Goal: Information Seeking & Learning: Find specific fact

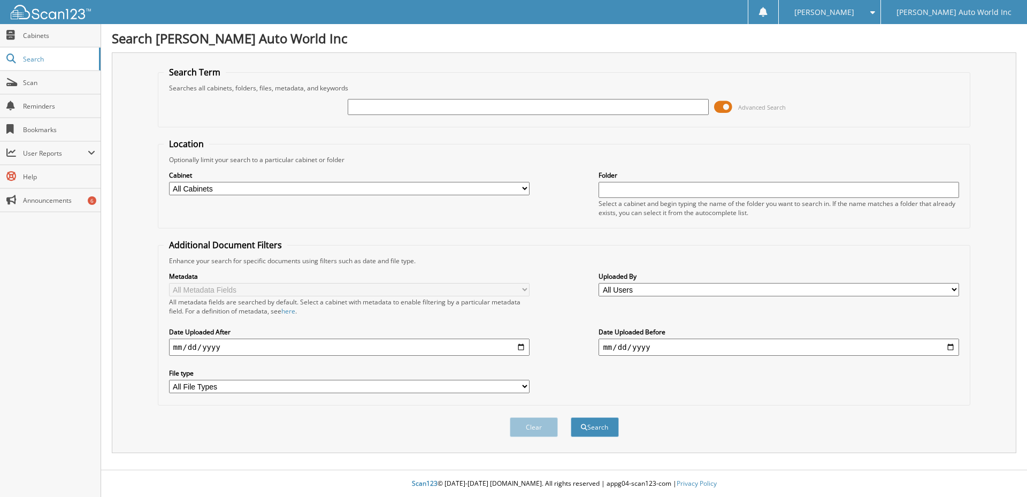
click at [725, 109] on span at bounding box center [723, 107] width 18 height 16
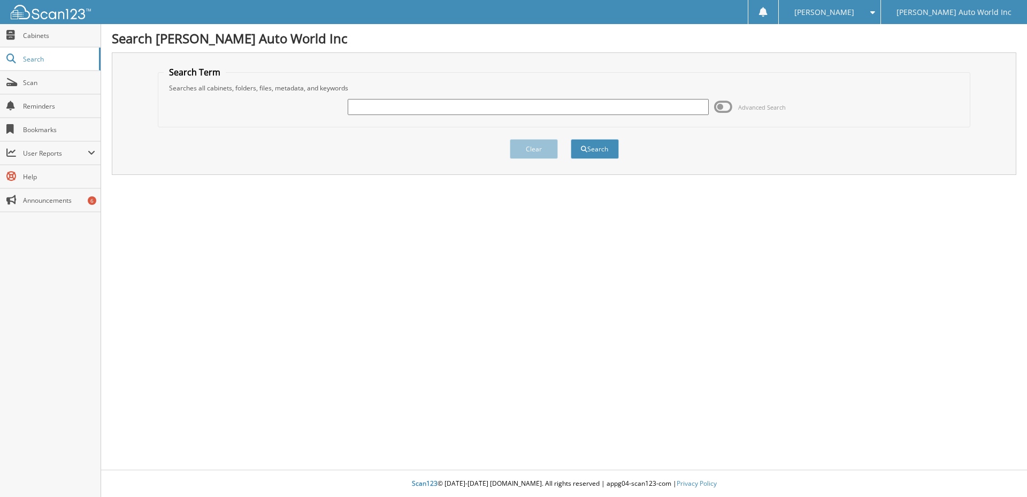
click at [363, 109] on input "text" at bounding box center [528, 107] width 360 height 16
paste input "26067494"
type input "26067494"
click at [608, 151] on button "Search" at bounding box center [595, 149] width 48 height 20
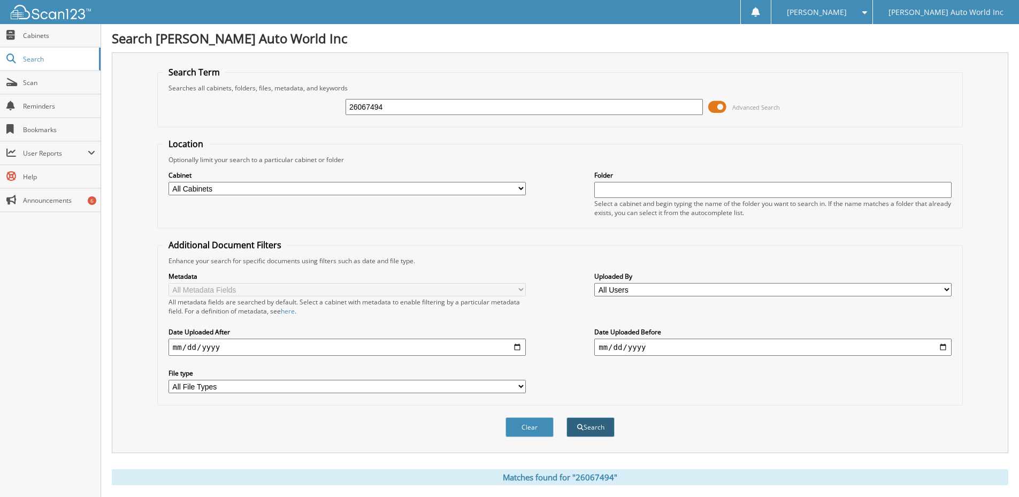
click at [585, 427] on button "Search" at bounding box center [590, 427] width 48 height 20
click at [27, 40] on link "Cabinets" at bounding box center [50, 35] width 101 height 23
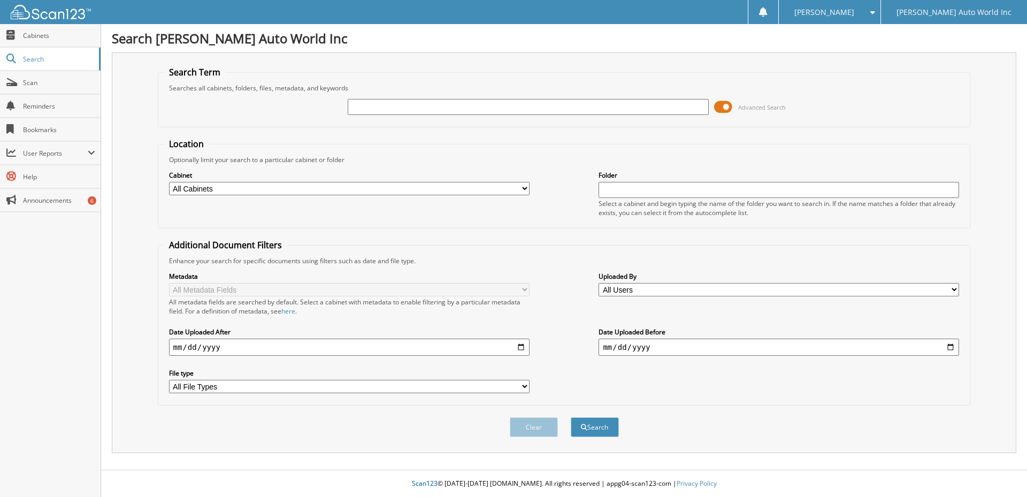
click at [27, 58] on span "Search" at bounding box center [58, 59] width 71 height 9
click at [724, 105] on span at bounding box center [723, 107] width 18 height 16
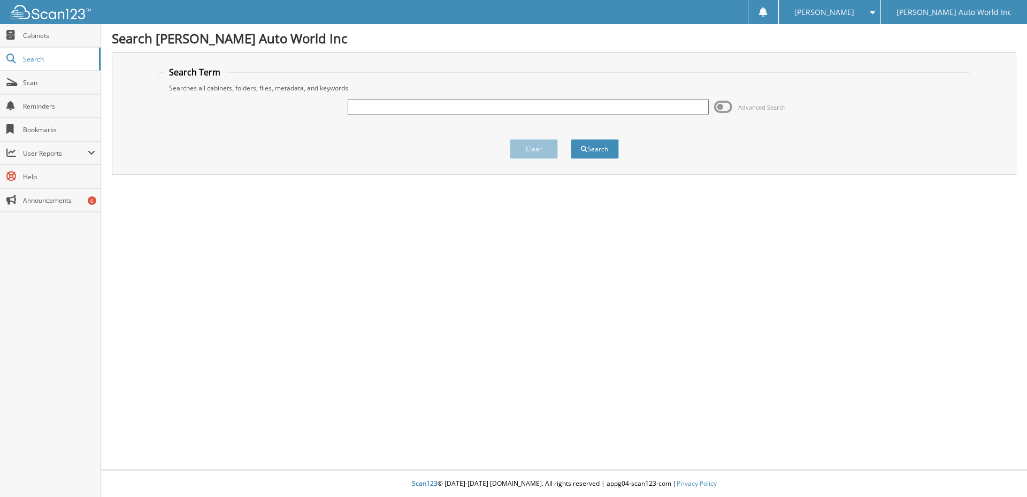
paste input "26067494"
type input "26067494"
click at [587, 148] on button "Search" at bounding box center [595, 149] width 48 height 20
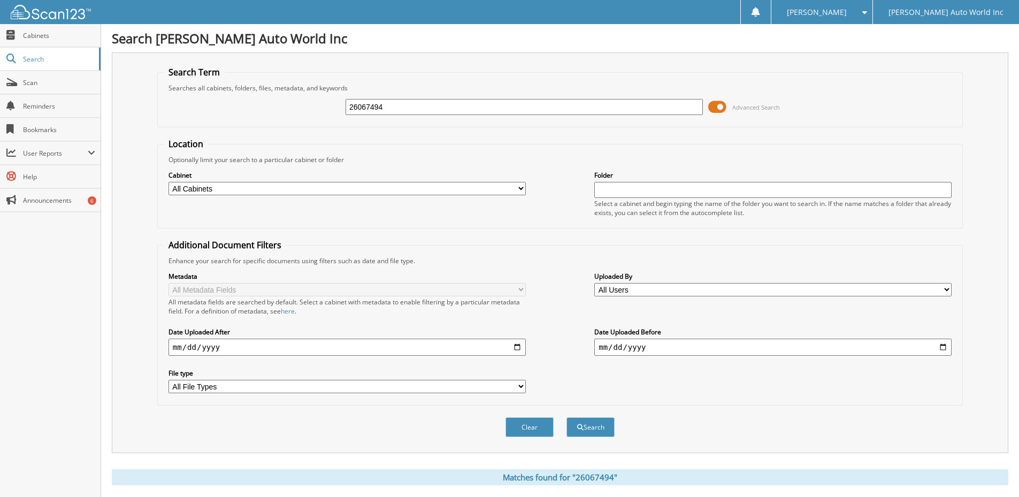
click at [515, 187] on select "All Cabinets ARCHIVE REPAIR ORDERS ARCHIVE WARRANTY REPAIR ORDERS WARRANTY Need…" at bounding box center [346, 188] width 357 height 13
click at [720, 105] on span at bounding box center [717, 107] width 18 height 16
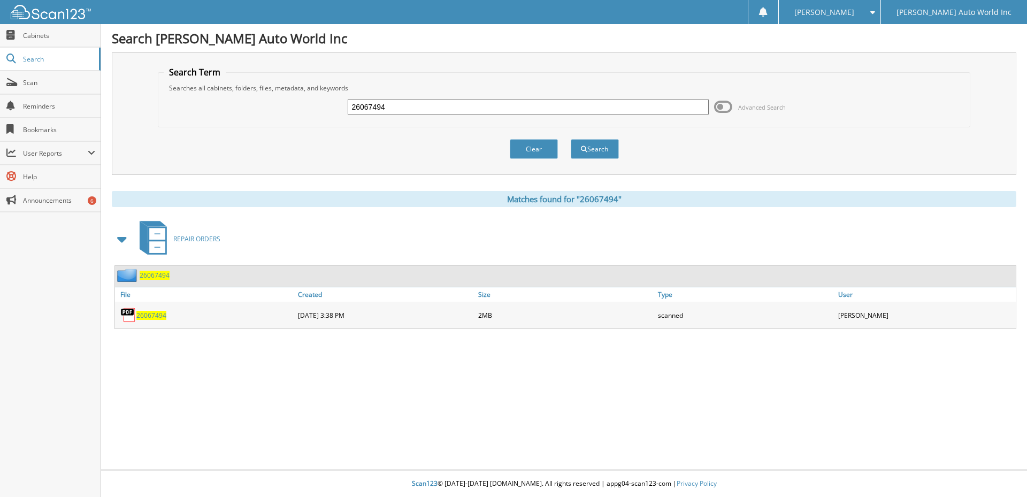
click at [140, 315] on span "26067494" at bounding box center [151, 315] width 30 height 9
